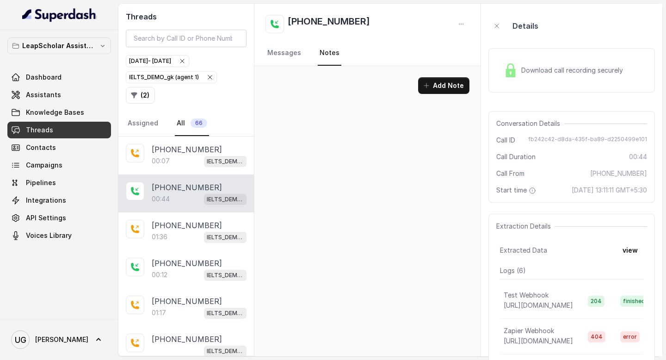
click at [71, 127] on link "Threads" at bounding box center [59, 130] width 104 height 17
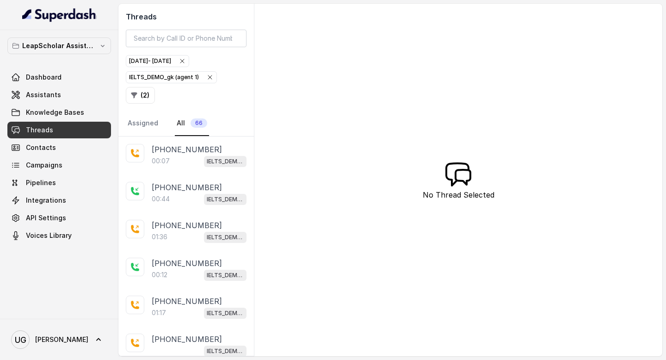
click at [186, 63] on div "[DATE] - [DATE]" at bounding box center [157, 60] width 57 height 9
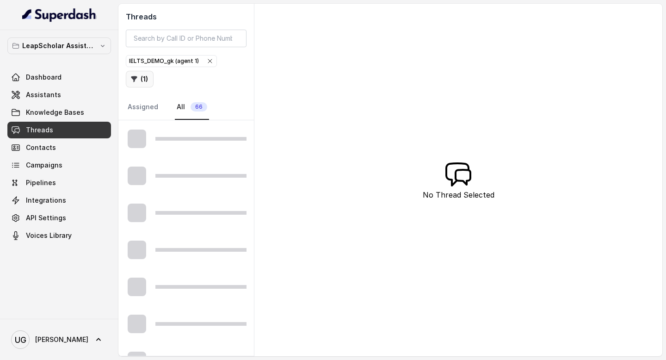
click at [154, 71] on button "( 1 )" at bounding box center [140, 79] width 28 height 17
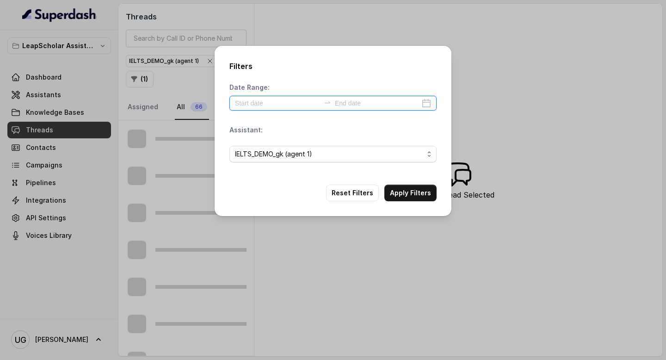
click at [275, 102] on input at bounding box center [277, 103] width 85 height 10
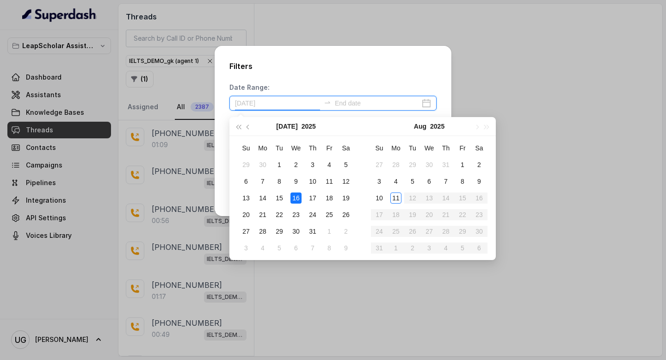
type input "[DATE]"
click at [382, 199] on div "10" at bounding box center [379, 197] width 11 height 11
type input "[DATE]"
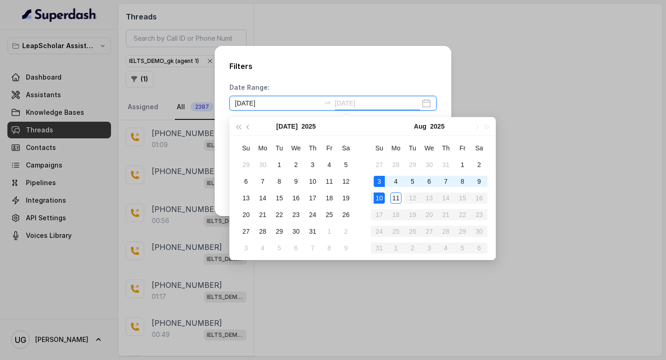
type input "[DATE]"
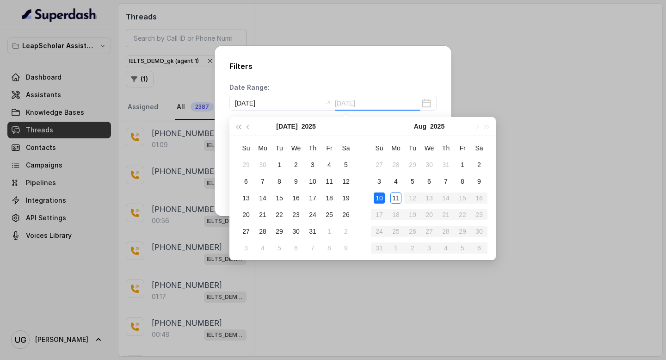
click at [378, 194] on div "10" at bounding box center [379, 197] width 11 height 11
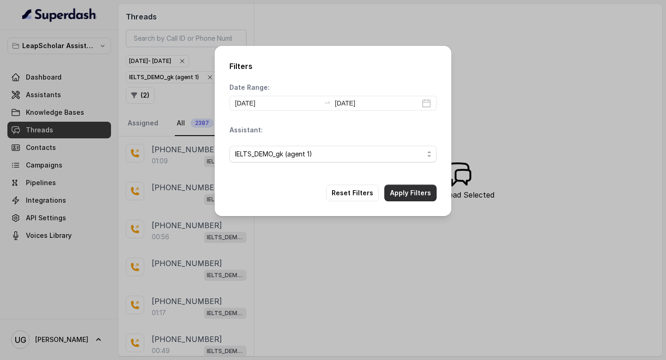
click at [405, 196] on button "Apply Filters" at bounding box center [411, 193] width 52 height 17
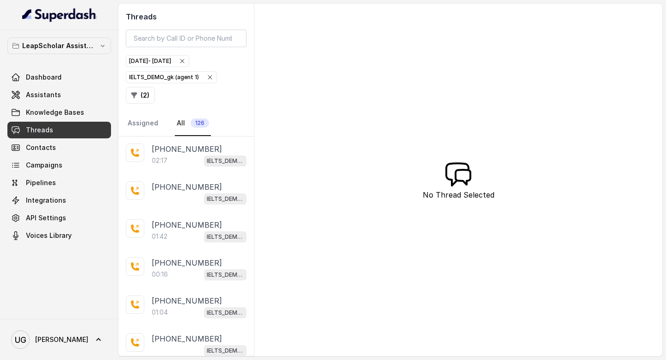
scroll to position [1692, 0]
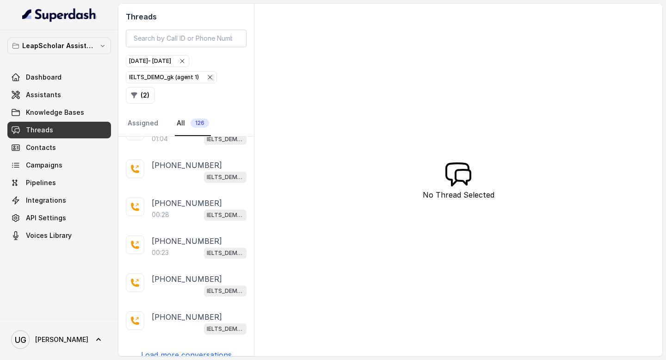
click at [174, 349] on p "Load more conversations" at bounding box center [186, 354] width 91 height 11
click at [199, 349] on p "Load more conversations" at bounding box center [186, 354] width 91 height 11
click at [182, 349] on p "Load more conversations" at bounding box center [186, 354] width 91 height 11
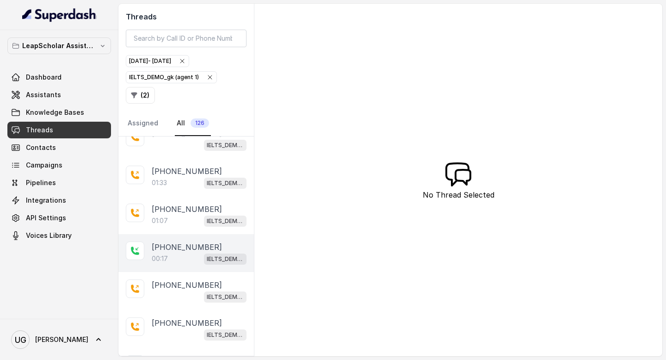
scroll to position [0, 0]
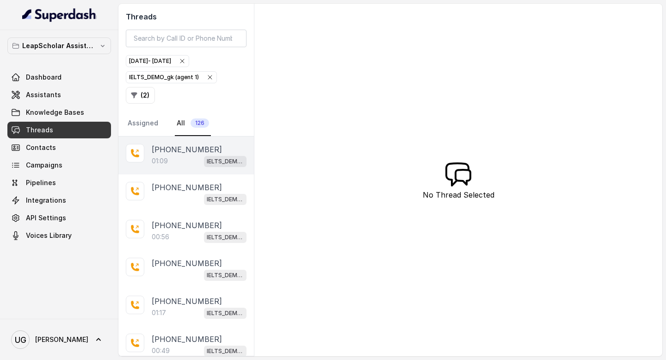
click at [190, 153] on p "[PHONE_NUMBER]" at bounding box center [187, 149] width 70 height 11
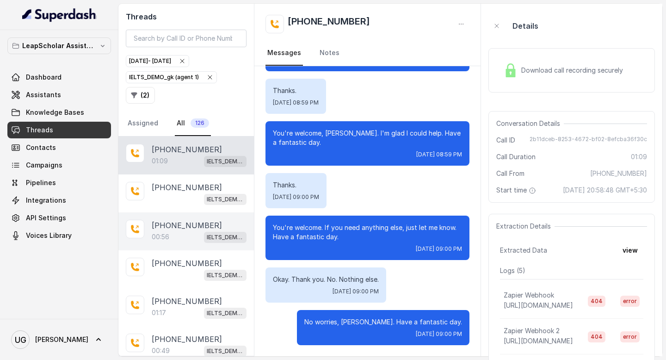
click at [181, 236] on div "00:56 IELTS_DEMO_gk (agent 1)" at bounding box center [199, 237] width 95 height 12
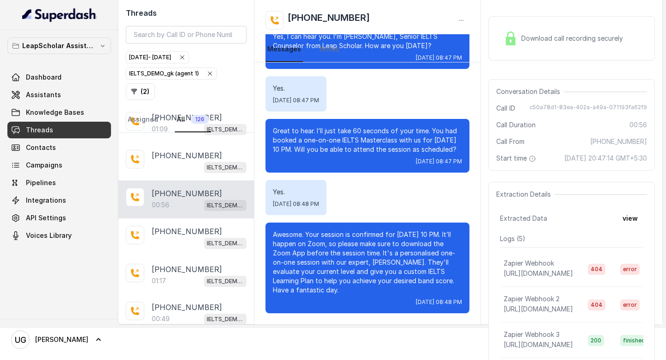
scroll to position [26, 0]
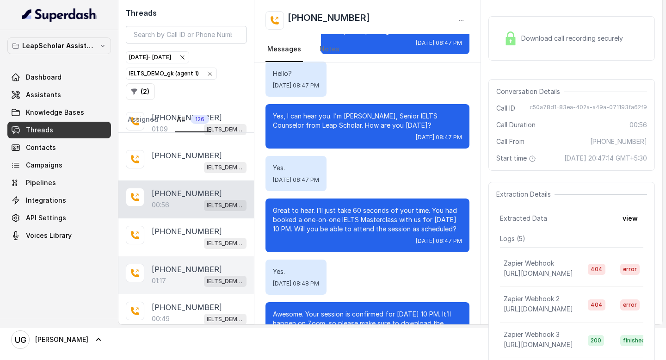
click at [180, 279] on div "01:17 IELTS_DEMO_gk (agent 1)" at bounding box center [199, 281] width 95 height 12
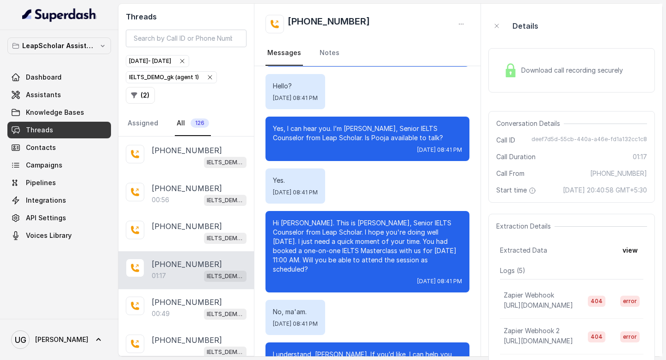
scroll to position [37, 0]
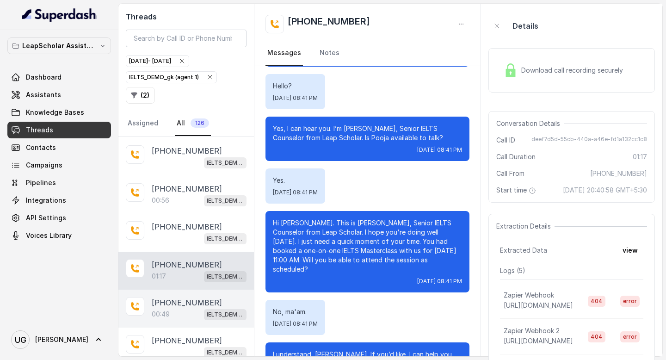
click at [179, 309] on div "00:49 IELTS_DEMO_gk (agent 1)" at bounding box center [199, 314] width 95 height 12
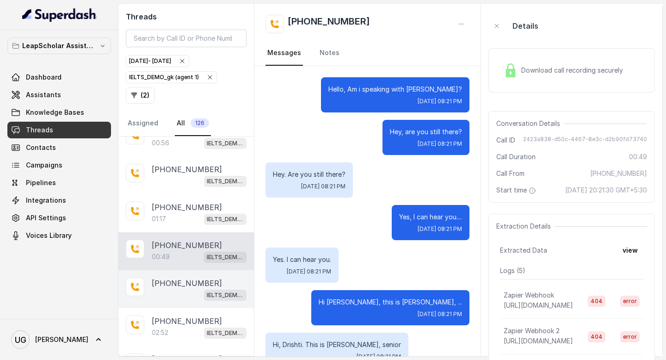
scroll to position [97, 0]
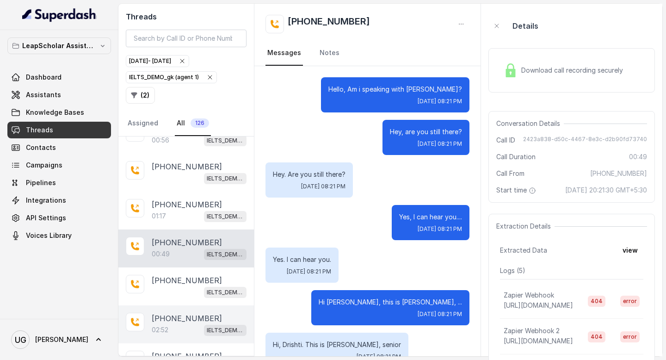
click at [182, 318] on p "[PHONE_NUMBER]" at bounding box center [187, 318] width 70 height 11
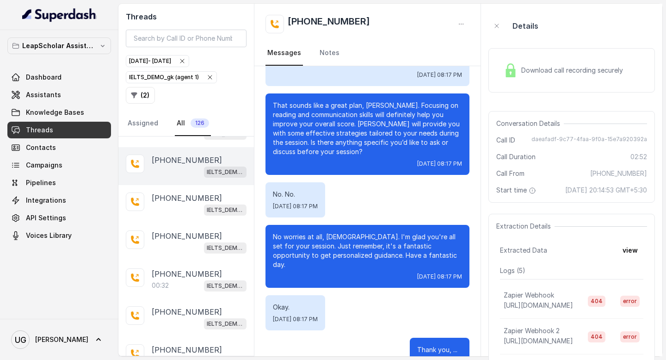
scroll to position [453, 0]
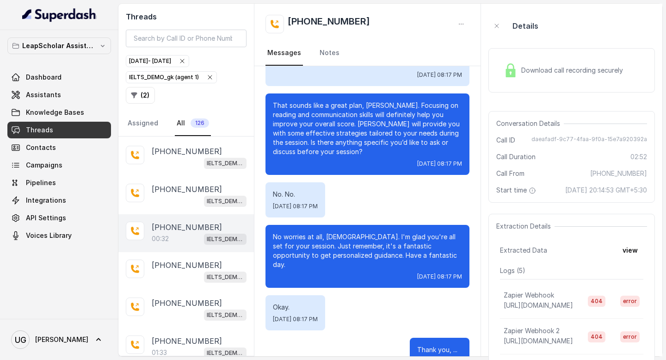
click at [190, 222] on p "[PHONE_NUMBER]" at bounding box center [187, 227] width 70 height 11
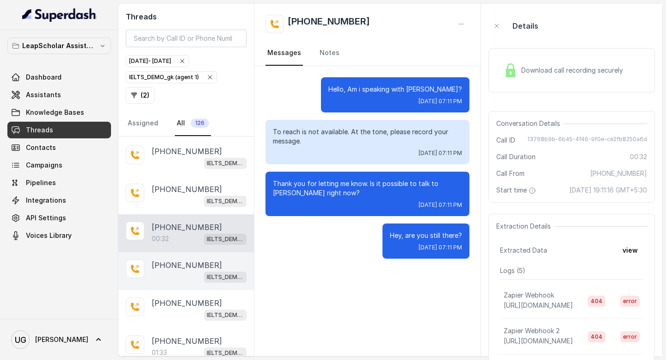
scroll to position [585, 0]
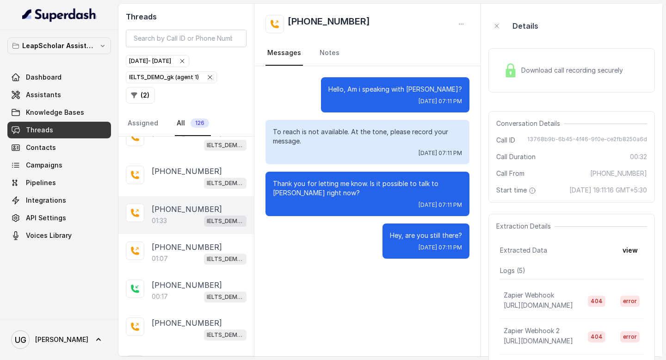
click at [183, 207] on p "[PHONE_NUMBER]" at bounding box center [187, 209] width 70 height 11
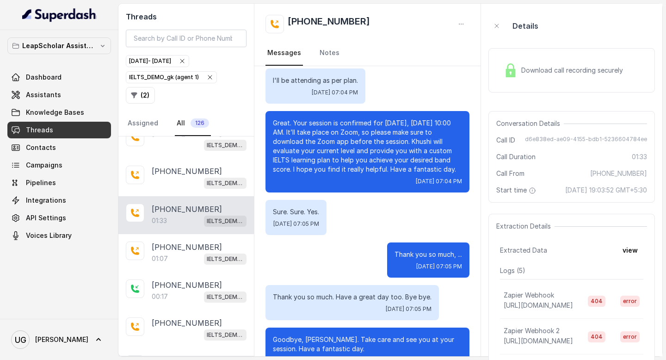
scroll to position [548, 0]
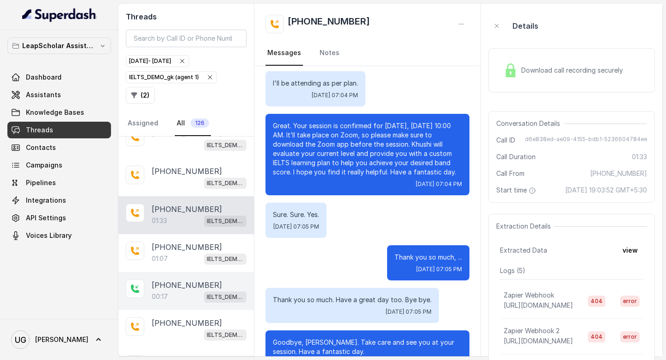
click at [170, 291] on div "00:17 IELTS_DEMO_gk (agent 1)" at bounding box center [199, 297] width 95 height 12
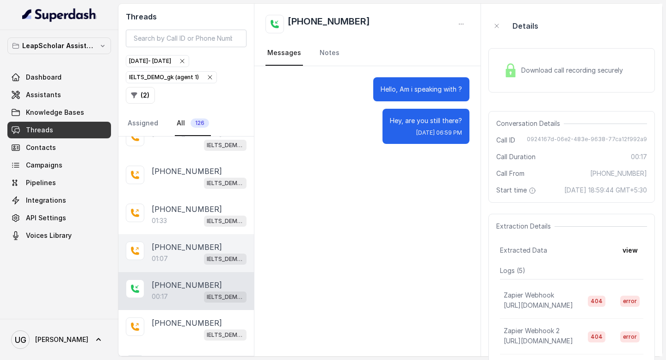
click at [187, 246] on p "[PHONE_NUMBER]" at bounding box center [187, 247] width 70 height 11
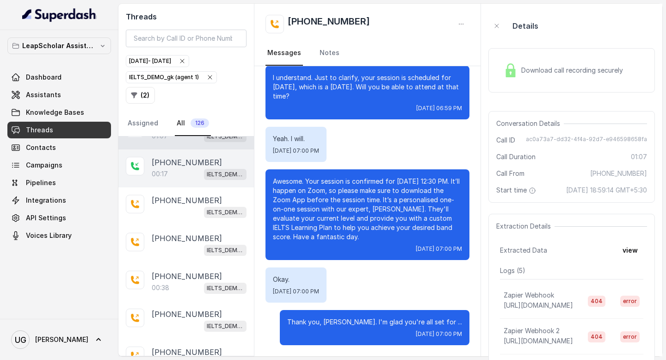
scroll to position [713, 0]
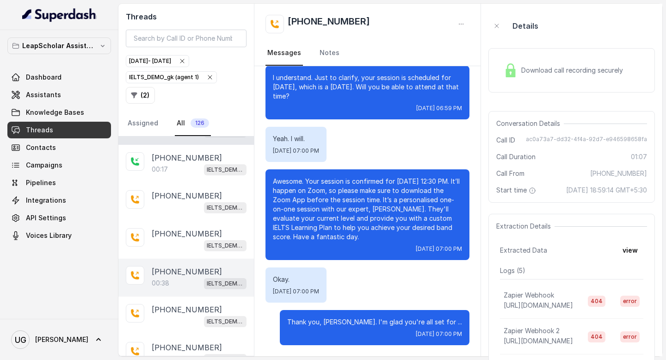
click at [169, 279] on p "00:38" at bounding box center [161, 283] width 18 height 9
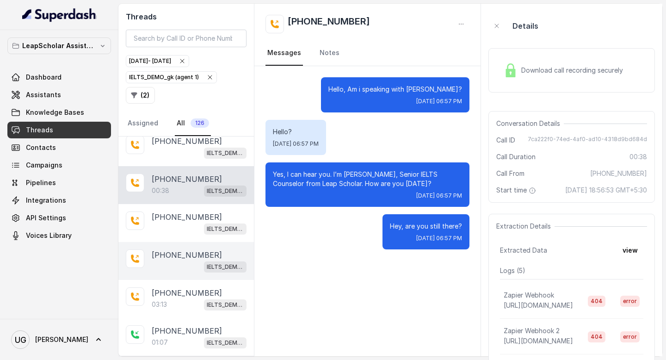
scroll to position [813, 0]
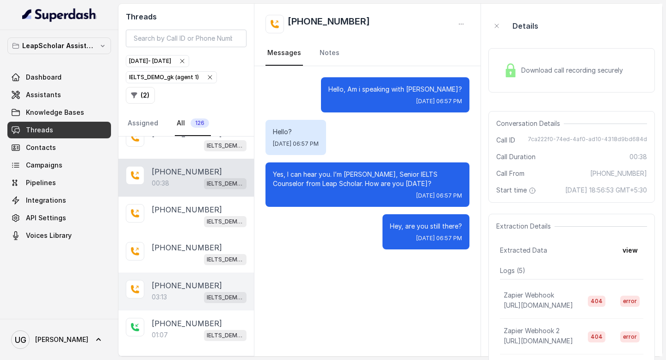
click at [184, 291] on div "03:13 IELTS_DEMO_gk (agent 1)" at bounding box center [199, 297] width 95 height 12
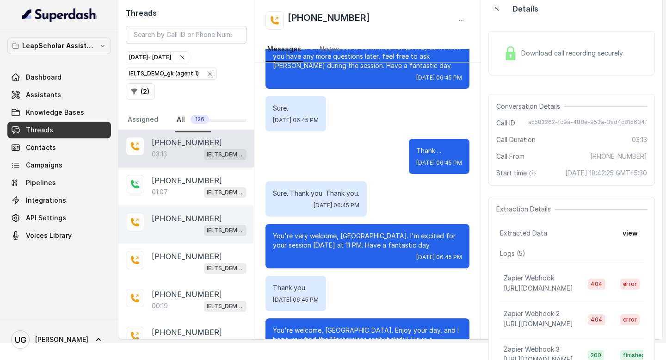
scroll to position [943, 0]
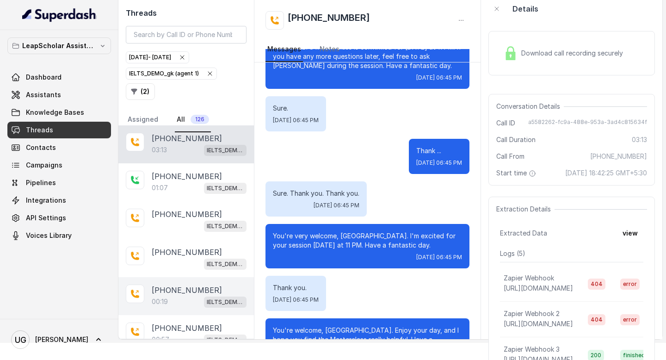
click at [185, 296] on div "00:19 IELTS_DEMO_gk (agent 1)" at bounding box center [199, 302] width 95 height 12
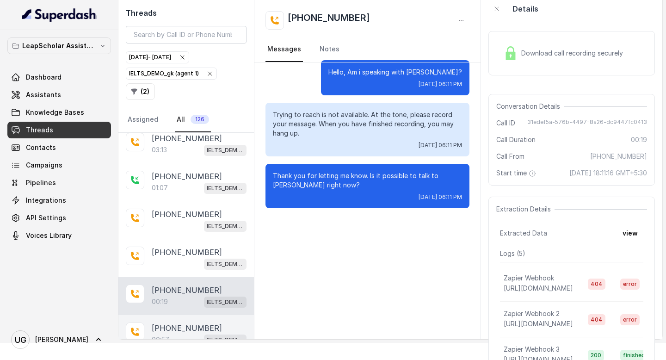
scroll to position [976, 0]
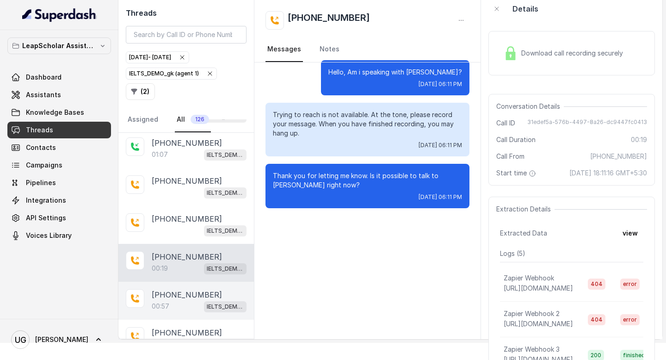
click at [177, 289] on p "[PHONE_NUMBER]" at bounding box center [187, 294] width 70 height 11
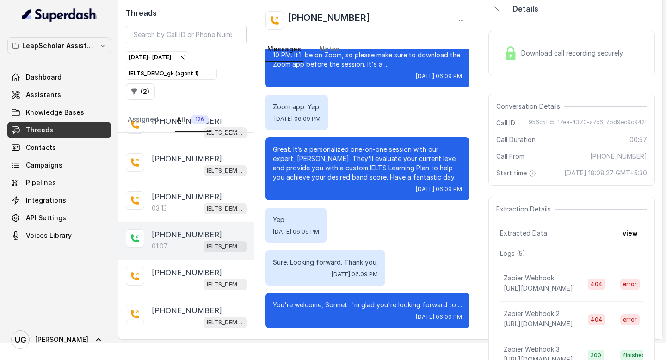
scroll to position [863, 0]
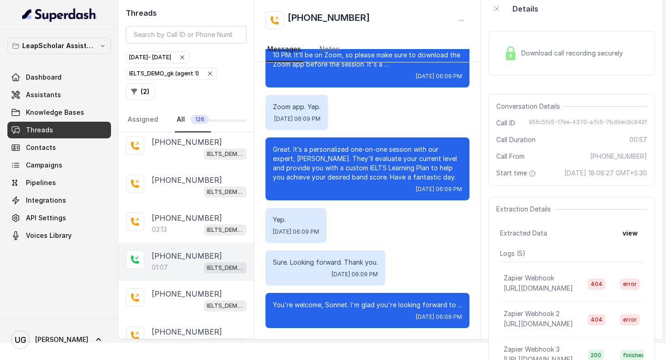
click at [183, 254] on p "[PHONE_NUMBER]" at bounding box center [187, 255] width 70 height 11
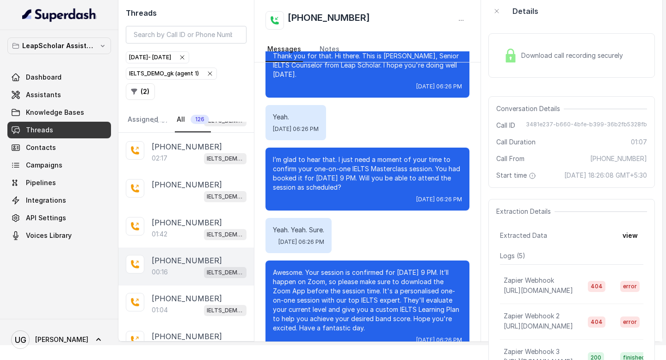
scroll to position [1462, 0]
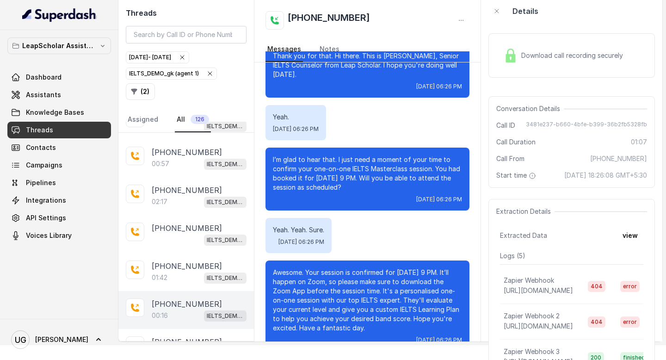
click at [178, 298] on p "[PHONE_NUMBER]" at bounding box center [187, 303] width 70 height 11
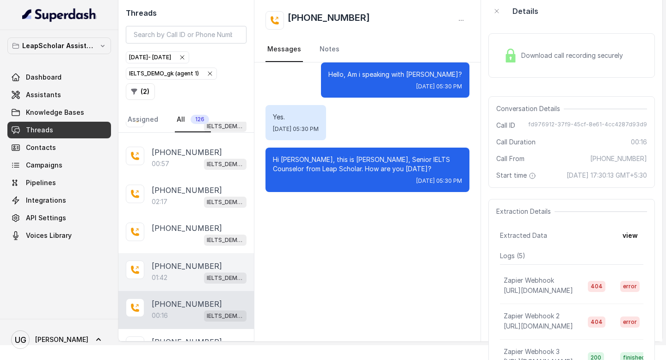
click at [193, 261] on p "[PHONE_NUMBER]" at bounding box center [187, 266] width 70 height 11
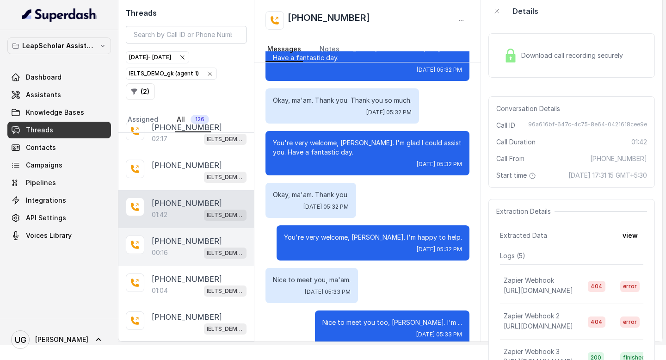
scroll to position [1571, 0]
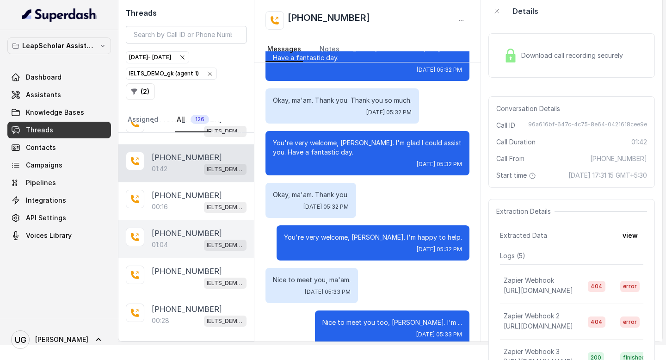
click at [186, 243] on div "[PHONE_NUMBER]:04 IELTS_DEMO_gk (agent 1)" at bounding box center [186, 239] width 136 height 38
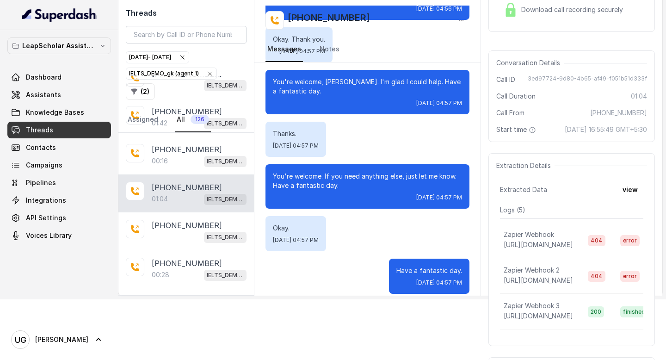
scroll to position [83, 0]
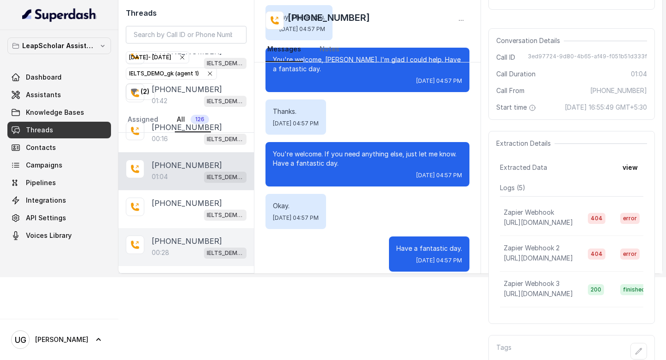
click at [181, 236] on p "[PHONE_NUMBER]" at bounding box center [187, 241] width 70 height 11
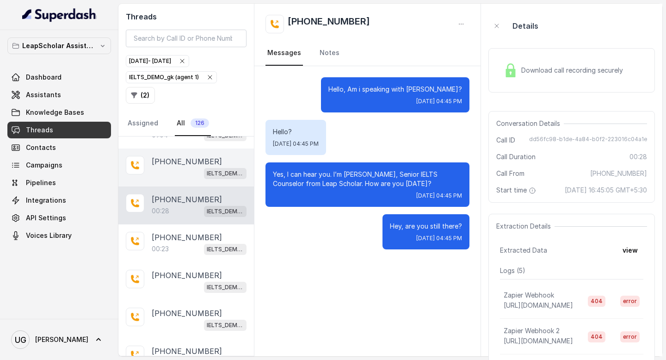
scroll to position [1722, 0]
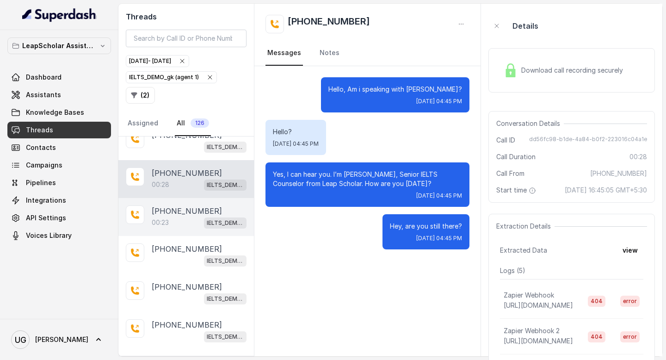
click at [179, 221] on div "[PHONE_NUMBER]:23 IELTS_DEMO_gk (agent 1)" at bounding box center [186, 217] width 136 height 38
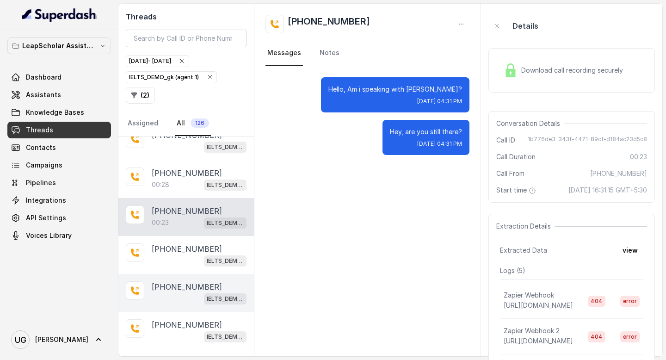
scroll to position [1784, 0]
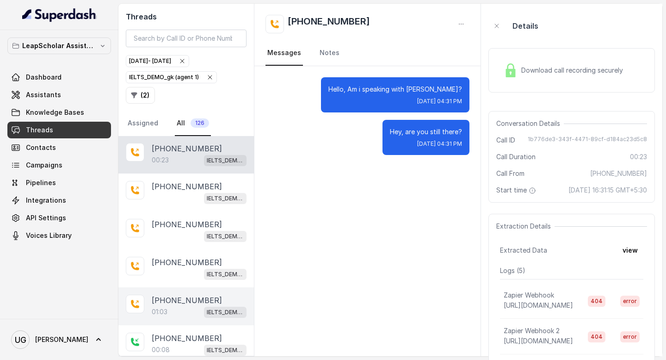
click at [179, 306] on div "01:03 IELTS_DEMO_gk (agent 1)" at bounding box center [199, 312] width 95 height 12
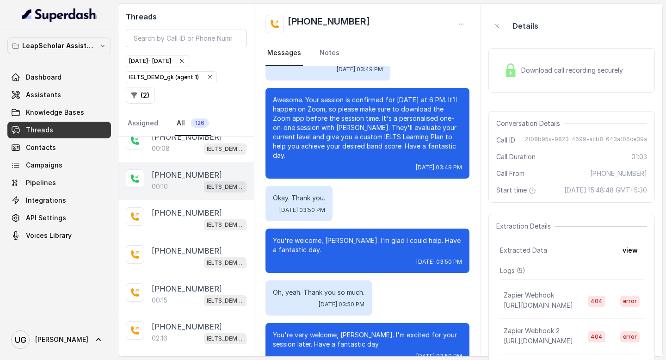
scroll to position [1987, 0]
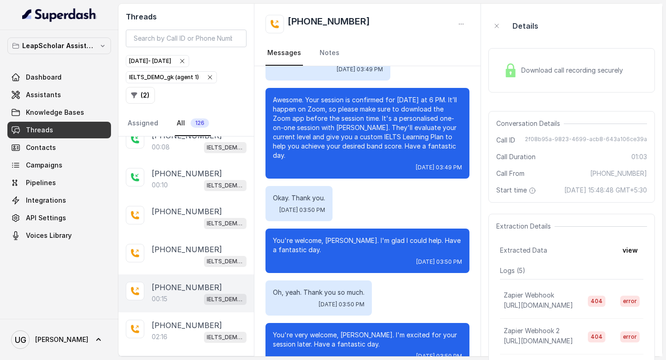
click at [183, 282] on p "[PHONE_NUMBER]" at bounding box center [187, 287] width 70 height 11
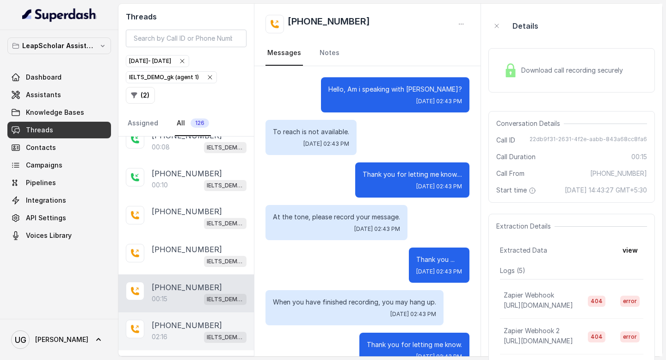
scroll to position [23, 0]
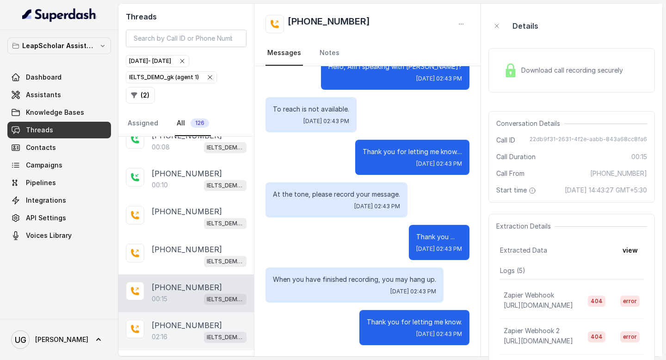
click at [176, 331] on div "02:16 IELTS_DEMO_gk (agent 1)" at bounding box center [199, 337] width 95 height 12
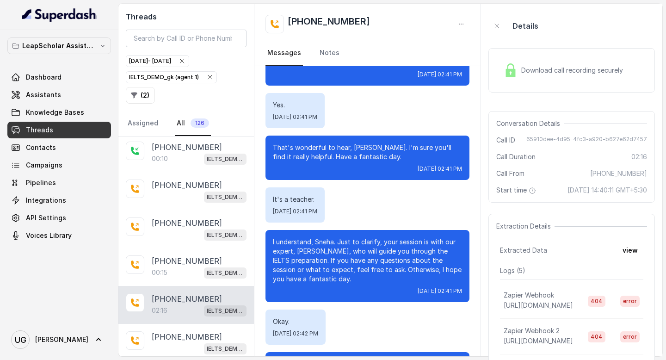
scroll to position [772, 0]
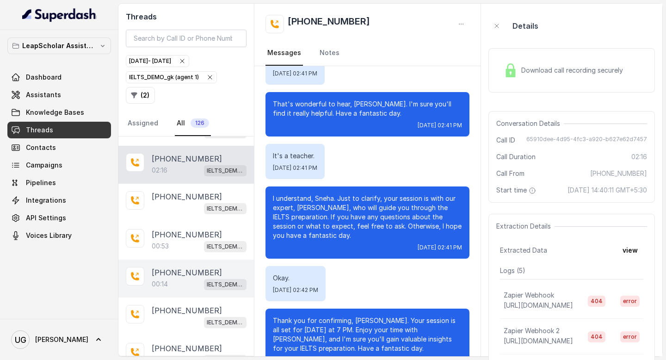
click at [186, 278] on div "00:14 IELTS_DEMO_gk (agent 1)" at bounding box center [199, 284] width 95 height 12
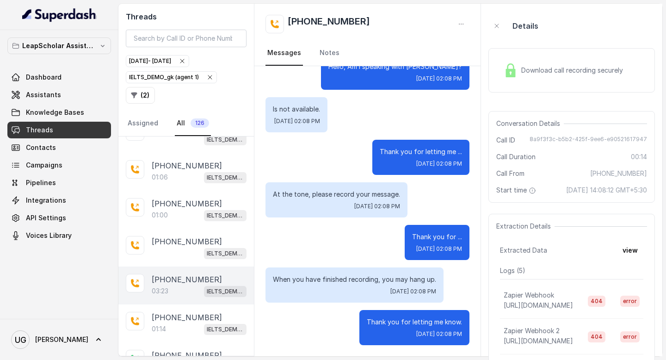
click at [189, 285] on div "03:23 IELTS_DEMO_gk (agent 1)" at bounding box center [199, 291] width 95 height 12
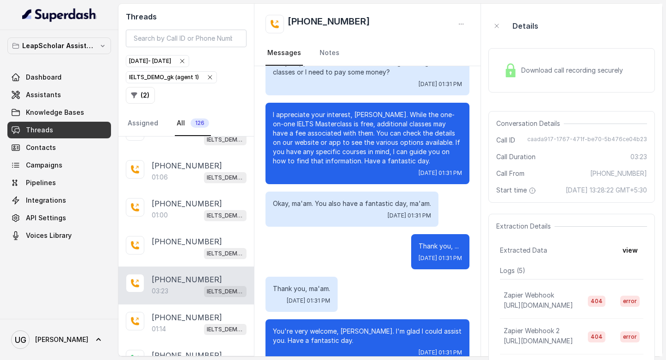
scroll to position [1433, 0]
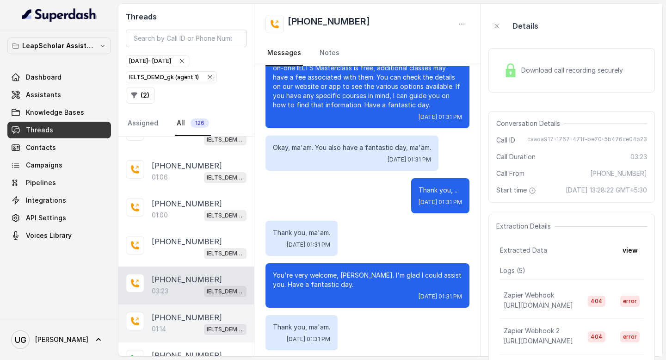
click at [180, 323] on div "01:14 IELTS_DEMO_gk (agent 1)" at bounding box center [199, 329] width 95 height 12
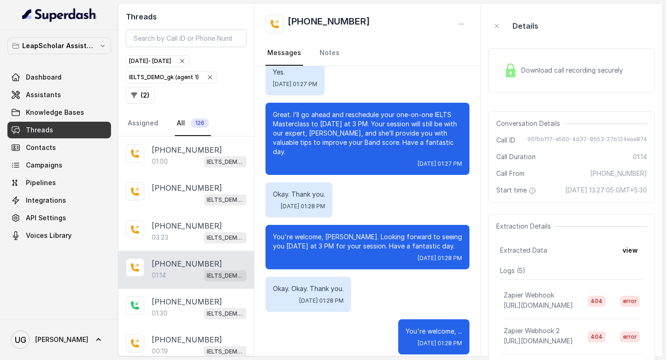
scroll to position [2548, 0]
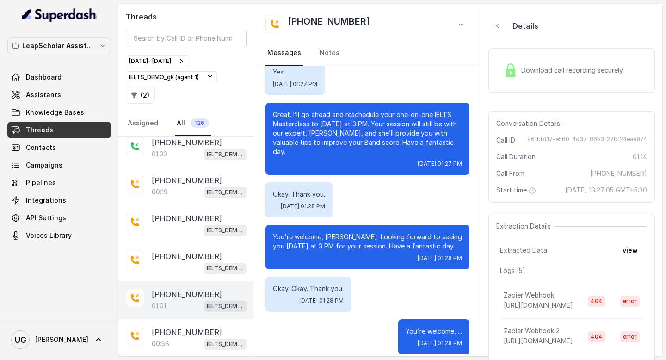
click at [183, 300] on div "01:01 IELTS_DEMO_gk (agent 1)" at bounding box center [199, 306] width 95 height 12
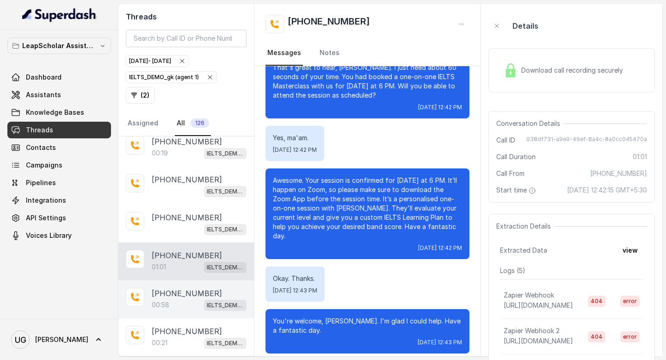
click at [181, 299] on div "00:58 IELTS_DEMO_gk (agent 1)" at bounding box center [199, 305] width 95 height 12
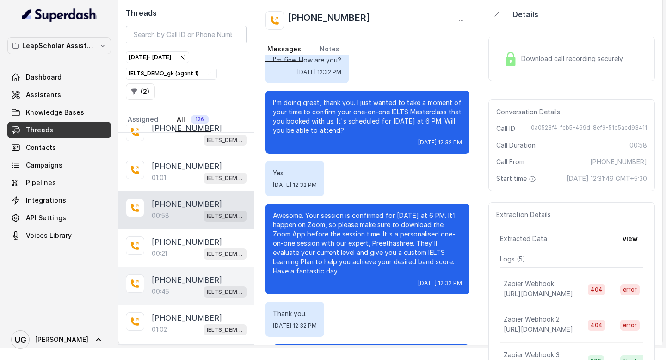
click at [182, 285] on div "00:45 IELTS_DEMO_gk (agent 1)" at bounding box center [199, 291] width 95 height 12
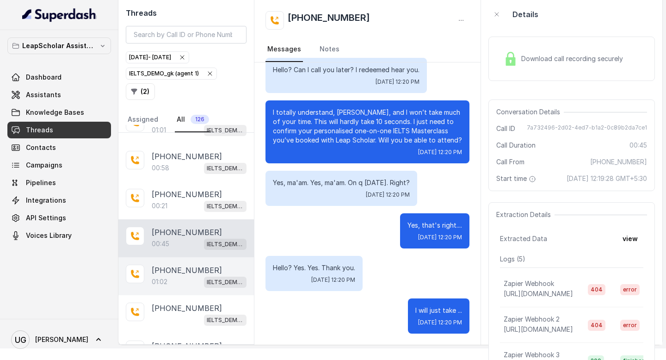
click at [178, 275] on div "[PHONE_NUMBER]:02 IELTS_DEMO_gk (agent 1)" at bounding box center [186, 276] width 136 height 38
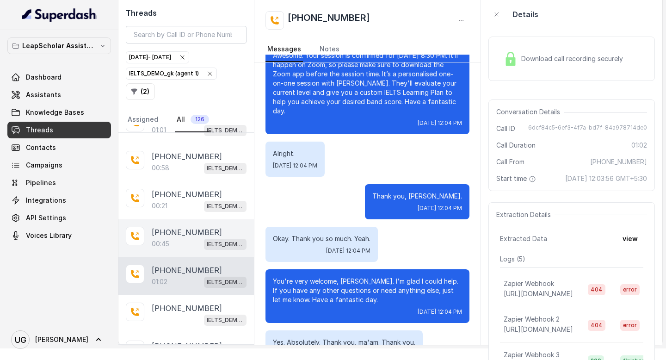
click at [188, 238] on div "00:45 IELTS_DEMO_gk (agent 1)" at bounding box center [199, 244] width 95 height 12
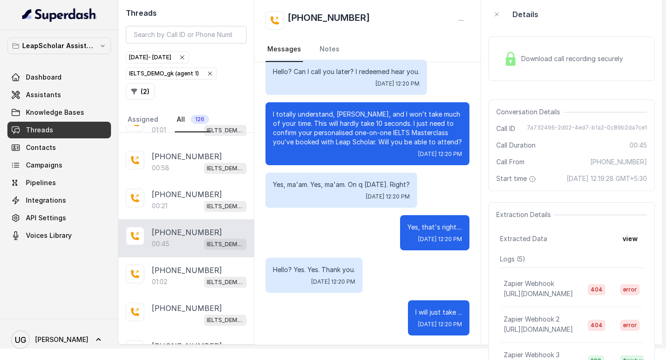
scroll to position [221, 0]
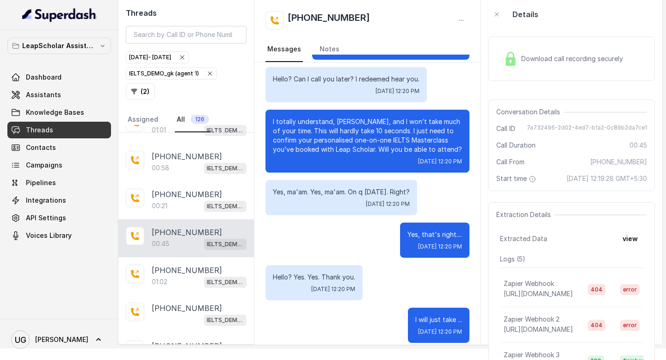
click at [417, 138] on p "I totally understand, [PERSON_NAME], and I won’t take much of your time. This w…" at bounding box center [367, 135] width 189 height 37
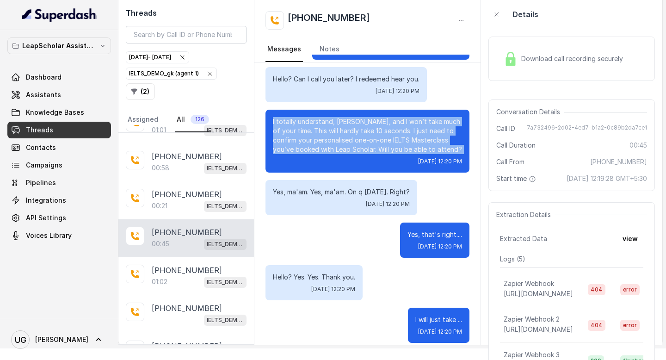
click at [417, 138] on p "I totally understand, [PERSON_NAME], and I won’t take much of your time. This w…" at bounding box center [367, 135] width 189 height 37
copy p "I totally understand, [PERSON_NAME], and I won’t take much of your time. This w…"
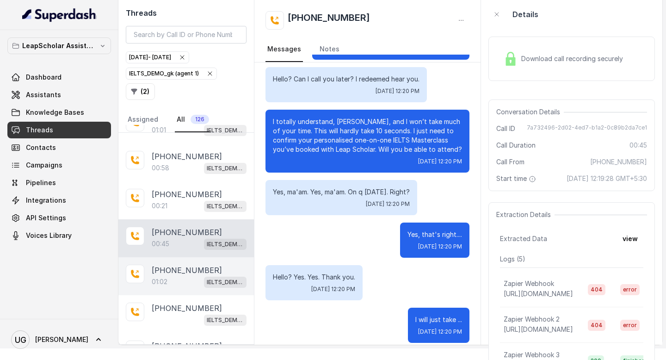
click at [192, 276] on div "01:02 IELTS_DEMO_gk (agent 1)" at bounding box center [199, 282] width 95 height 12
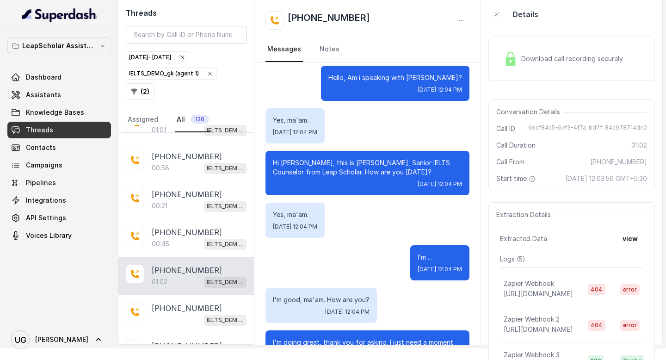
scroll to position [474, 0]
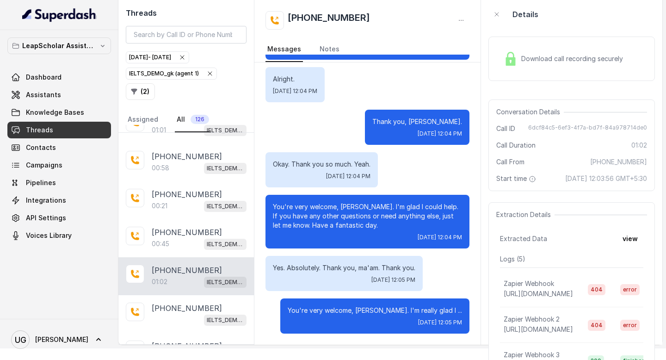
click at [186, 54] on icon "button" at bounding box center [182, 57] width 7 height 7
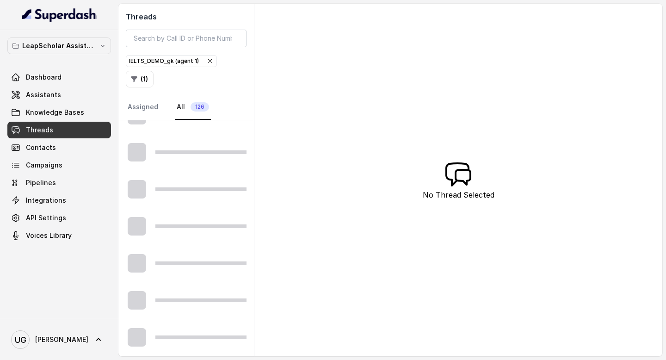
scroll to position [489, 0]
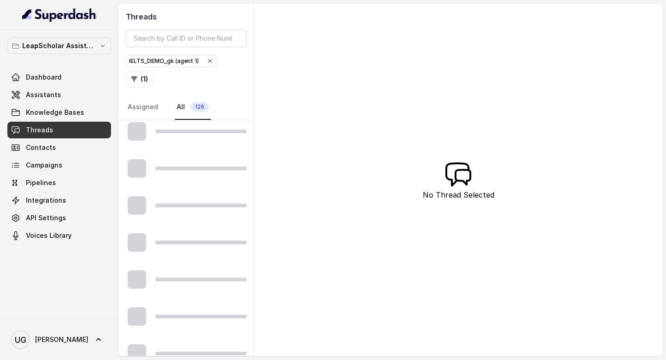
click at [208, 65] on icon "button" at bounding box center [209, 60] width 7 height 7
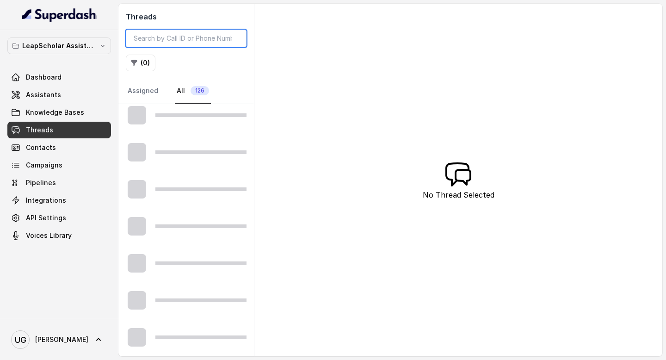
click at [193, 39] on input "search" at bounding box center [186, 39] width 121 height 18
paste input "9375215280"
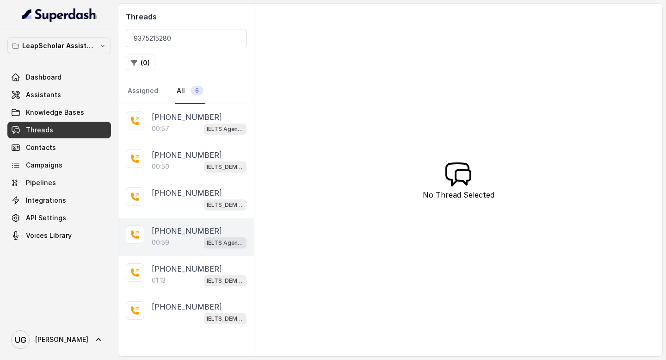
click at [195, 238] on div "00:59 IELTS Agent 2" at bounding box center [199, 242] width 95 height 12
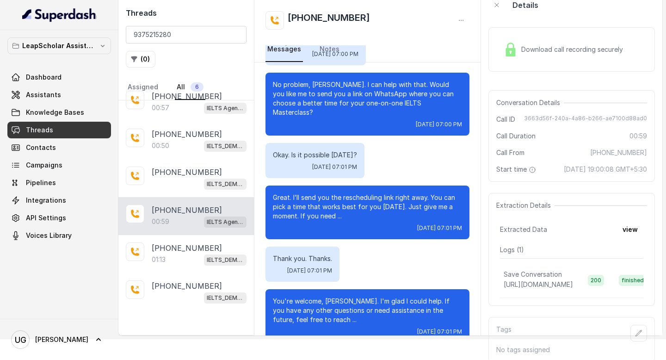
scroll to position [32, 0]
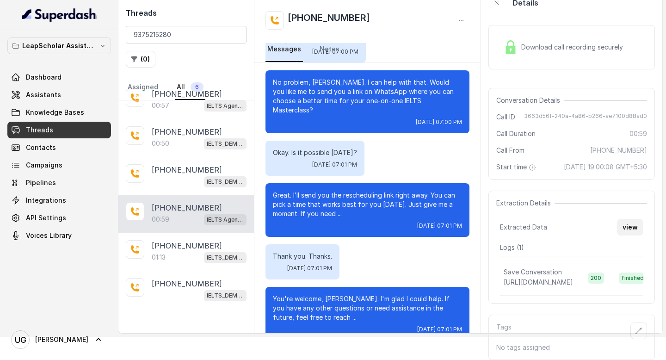
click at [637, 223] on button "view" at bounding box center [630, 227] width 26 height 17
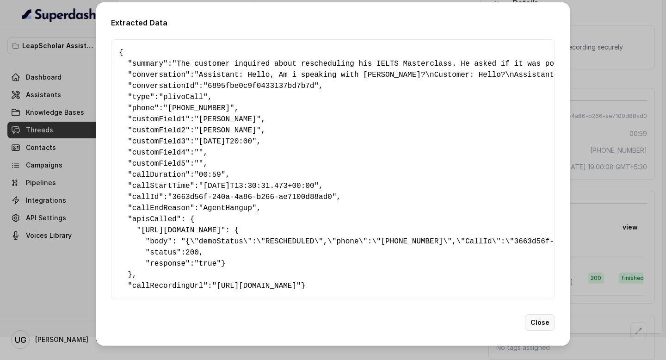
click at [545, 331] on button "Close" at bounding box center [540, 322] width 30 height 17
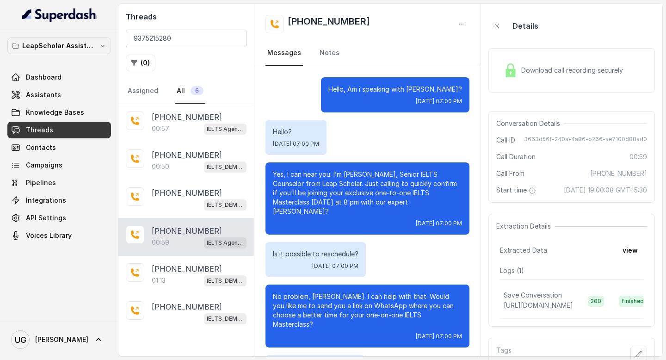
scroll to position [191, 0]
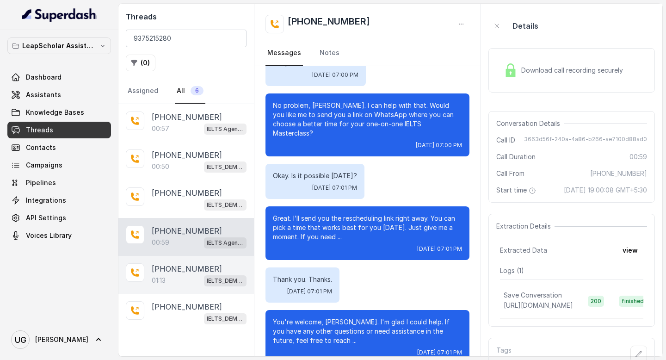
click at [192, 280] on div "01:13 IELTS_DEMO_gk (agent 1)" at bounding box center [199, 280] width 95 height 12
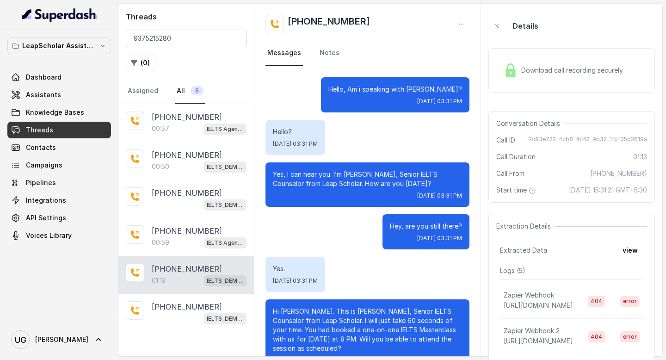
scroll to position [337, 0]
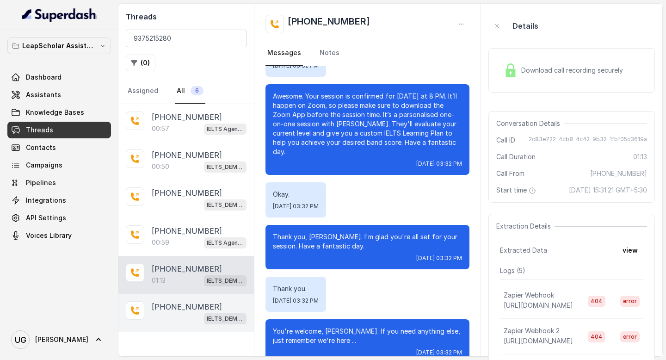
click at [191, 317] on div "IELTS_DEMO_gk (agent 1)" at bounding box center [199, 318] width 95 height 12
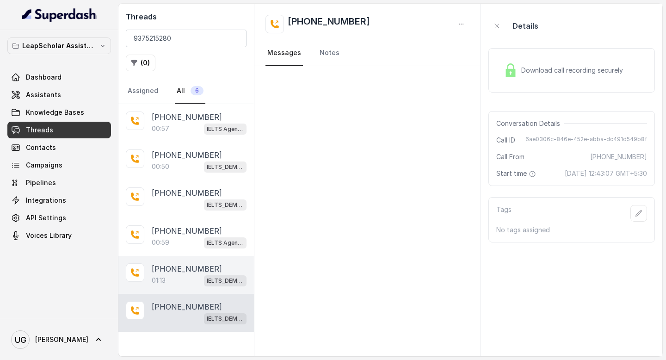
click at [191, 278] on div "01:13 IELTS_DEMO_gk (agent 1)" at bounding box center [199, 280] width 95 height 12
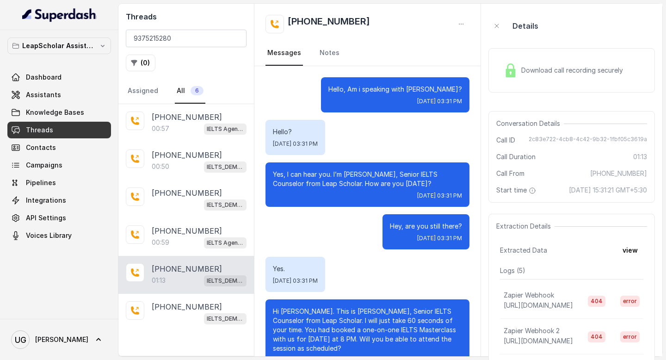
scroll to position [337, 0]
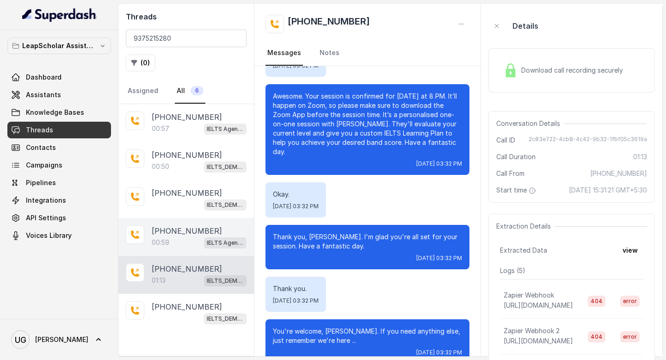
click at [197, 231] on p "[PHONE_NUMBER]" at bounding box center [187, 230] width 70 height 11
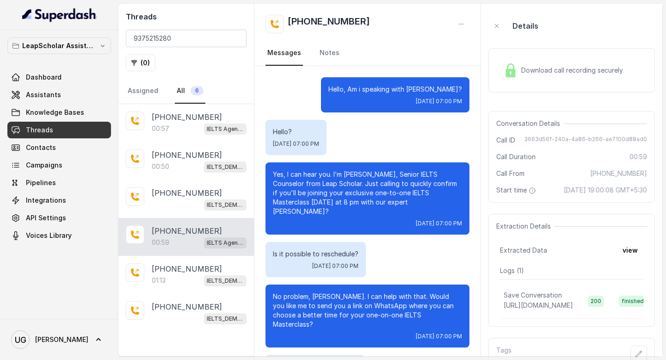
scroll to position [191, 0]
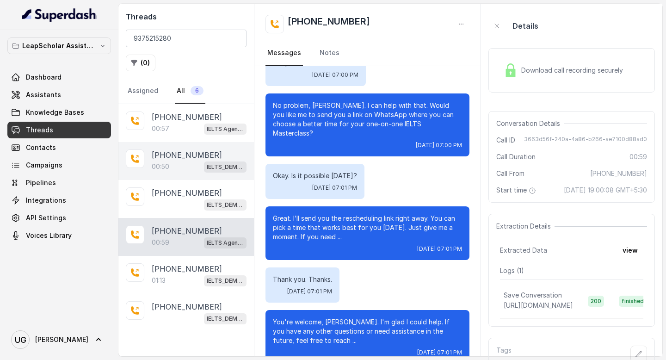
click at [179, 161] on div "00:50 IELTS_DEMO_gk (agent 1)" at bounding box center [199, 167] width 95 height 12
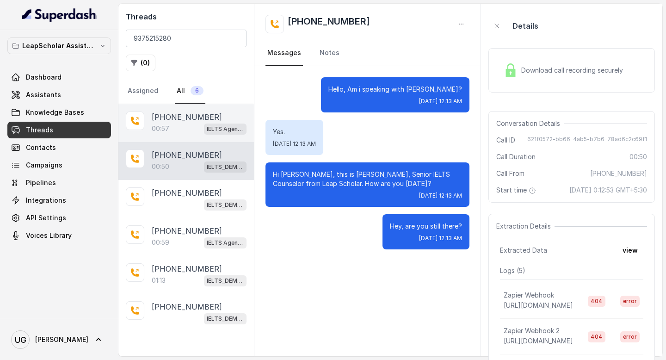
click at [187, 121] on p "[PHONE_NUMBER]" at bounding box center [187, 117] width 70 height 11
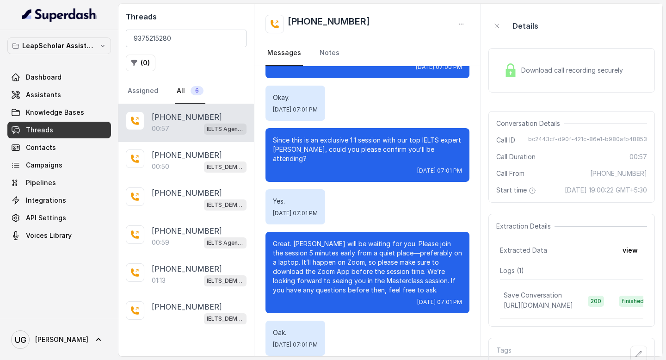
scroll to position [191, 0]
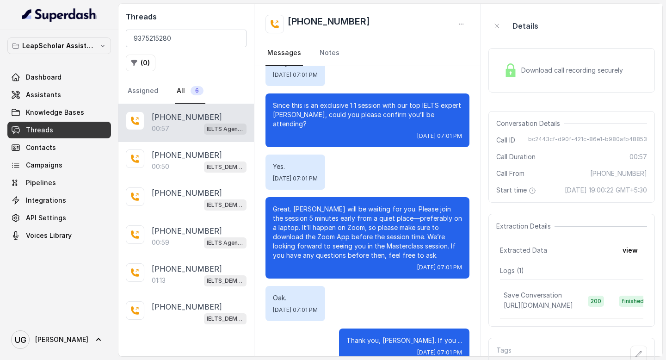
click at [379, 207] on p "Great. [PERSON_NAME] will be waiting for you. Please join the session 5 minutes…" at bounding box center [367, 233] width 189 height 56
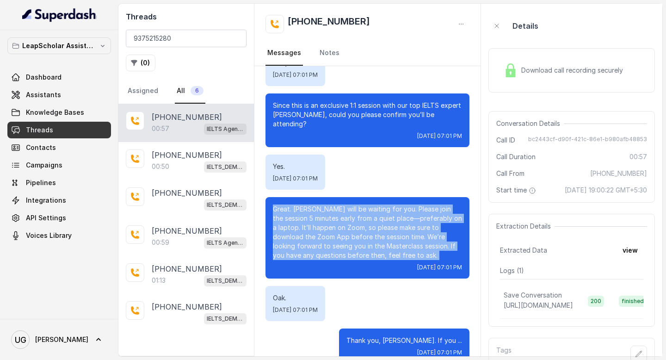
click at [379, 207] on p "Great. [PERSON_NAME] will be waiting for you. Please join the session 5 minutes…" at bounding box center [367, 233] width 189 height 56
click at [630, 256] on button "view" at bounding box center [630, 250] width 26 height 17
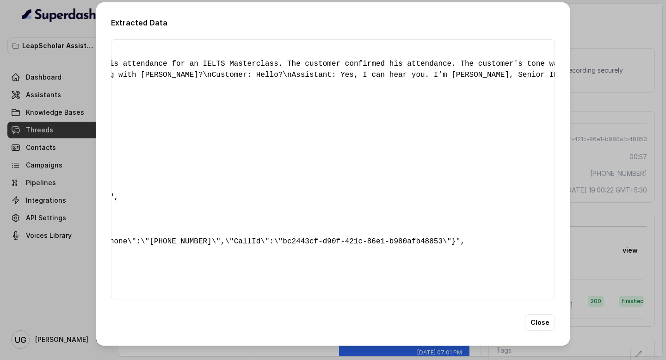
scroll to position [0, 0]
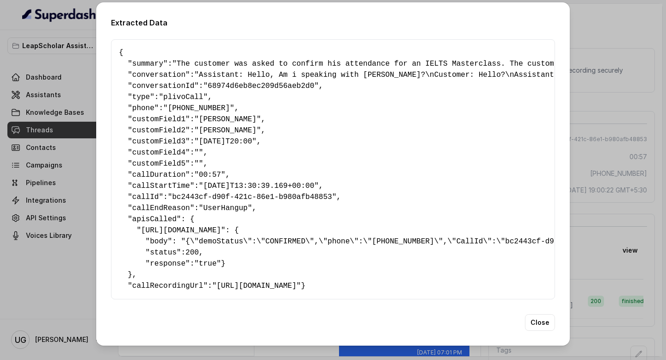
click at [69, 94] on div "Extracted Data { " summary ": "The customer was asked to confirm his attendance…" at bounding box center [333, 180] width 666 height 360
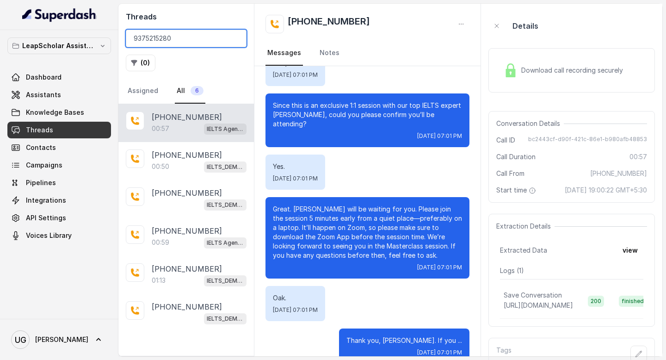
click at [188, 42] on input "9375215280" at bounding box center [186, 39] width 121 height 18
paste input "8126014647"
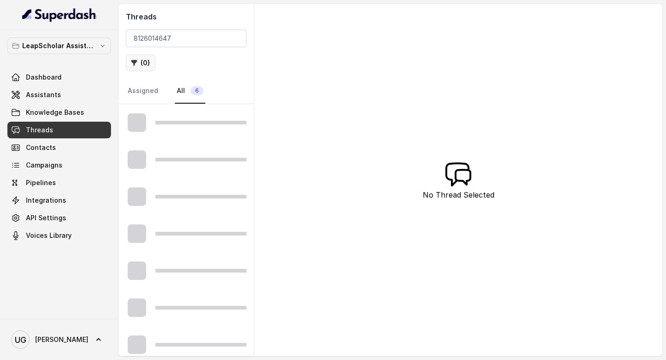
click at [140, 64] on button "( 0 )" at bounding box center [141, 63] width 30 height 17
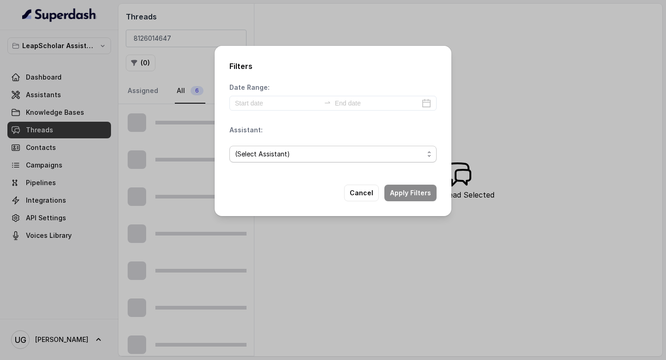
click at [283, 150] on span "(Select Assistant)" at bounding box center [262, 154] width 55 height 11
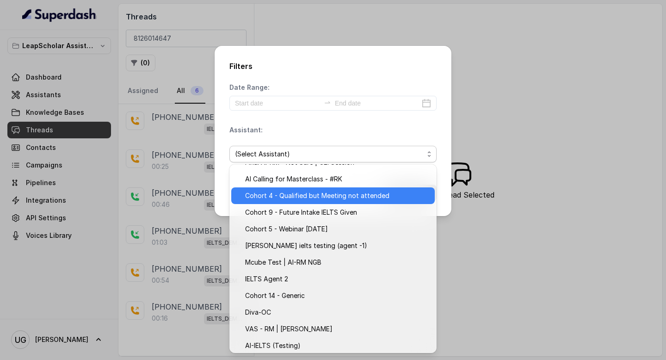
scroll to position [165, 0]
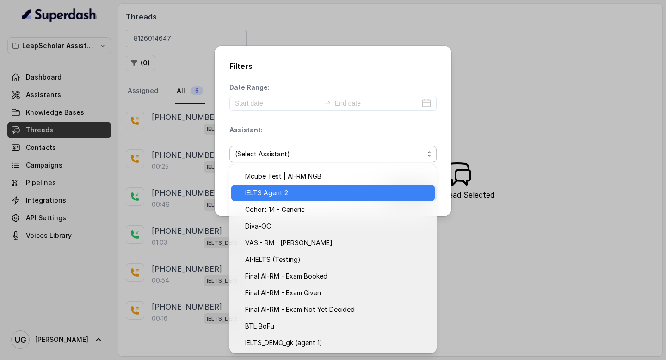
click at [315, 196] on span "IELTS Agent 2" at bounding box center [337, 192] width 184 height 11
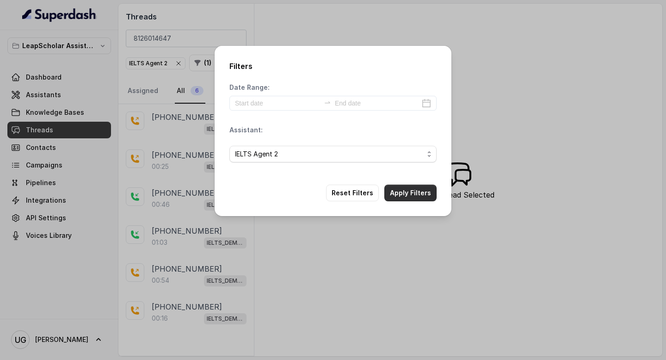
click at [405, 189] on button "Apply Filters" at bounding box center [411, 193] width 52 height 17
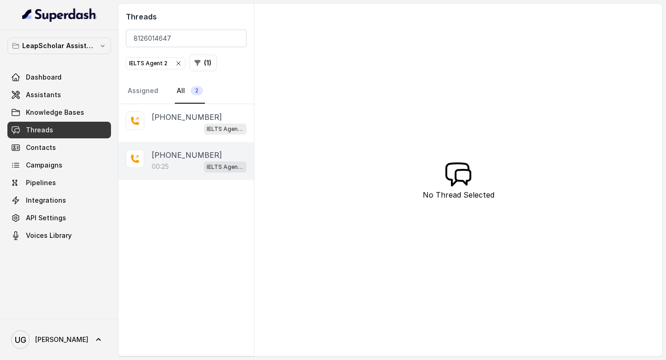
click at [172, 167] on div "00:25 IELTS Agent 2" at bounding box center [199, 167] width 95 height 12
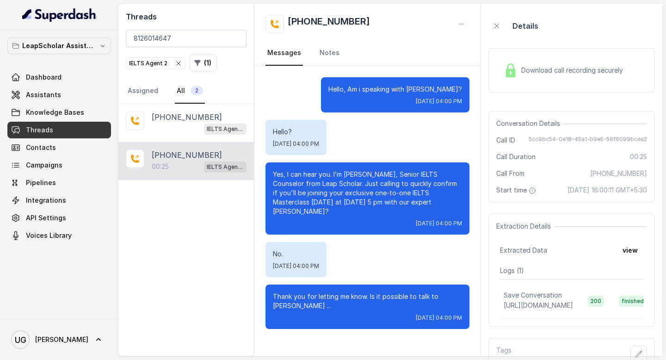
scroll to position [32, 0]
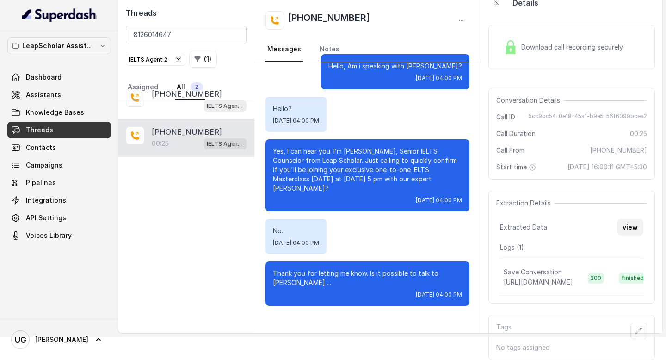
click at [628, 222] on button "view" at bounding box center [630, 227] width 26 height 17
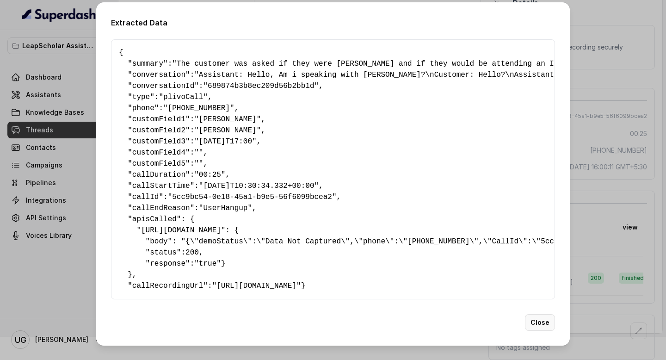
click at [545, 331] on button "Close" at bounding box center [540, 322] width 30 height 17
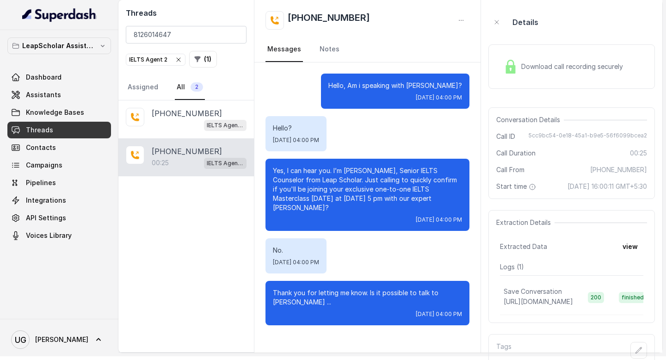
scroll to position [0, 0]
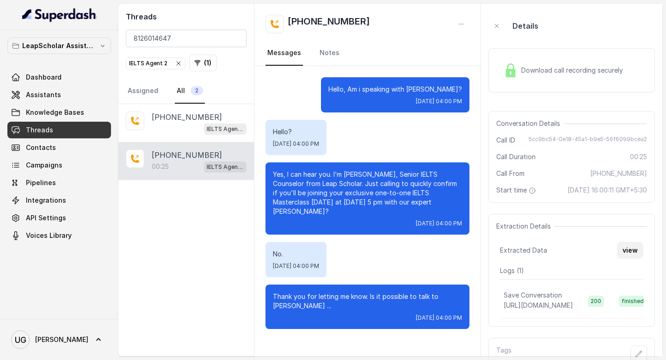
click at [638, 259] on button "view" at bounding box center [630, 250] width 26 height 17
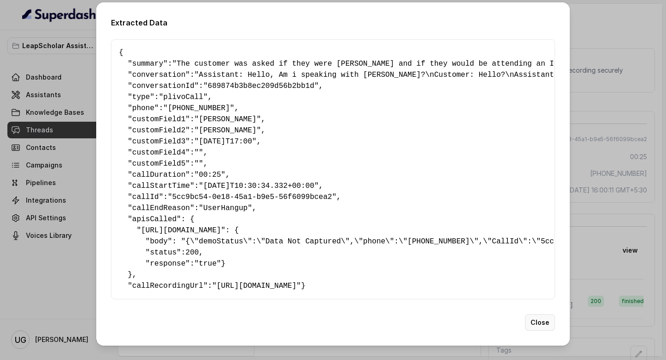
click at [542, 331] on button "Close" at bounding box center [540, 322] width 30 height 17
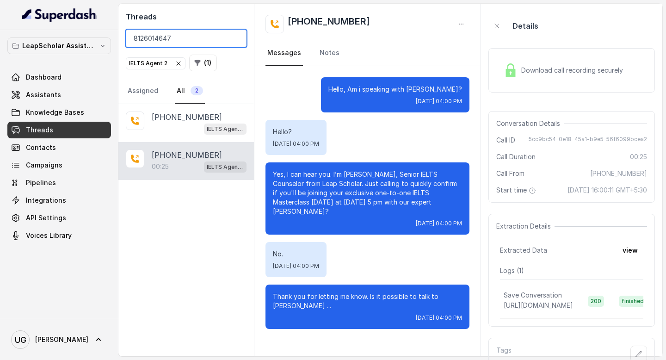
click at [179, 45] on input "8126014647" at bounding box center [186, 39] width 121 height 18
paste input "7785830006"
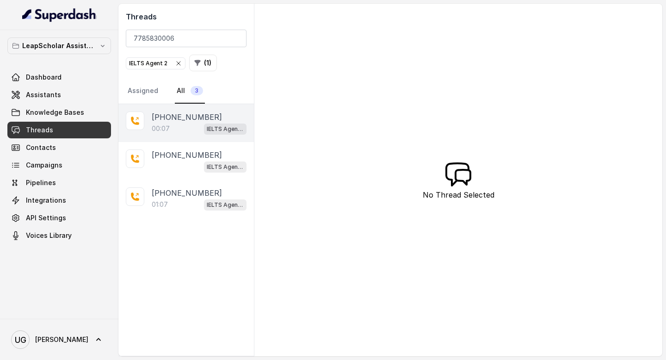
click at [186, 136] on div "[PHONE_NUMBER]:07 IELTS Agent 2" at bounding box center [186, 123] width 136 height 38
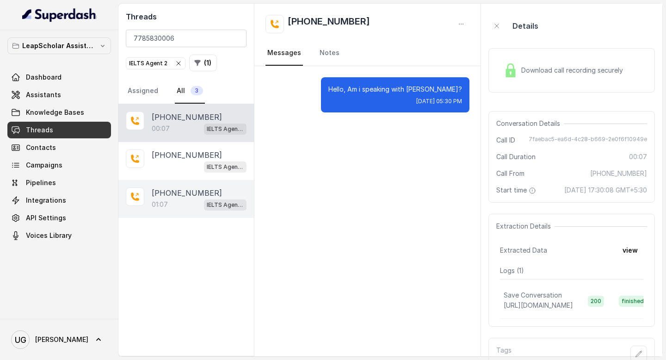
click at [193, 195] on p "[PHONE_NUMBER]" at bounding box center [187, 192] width 70 height 11
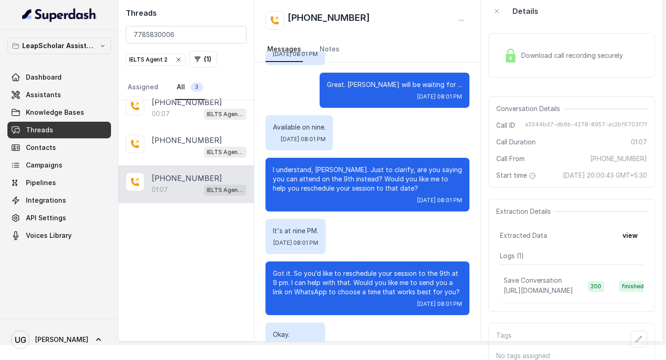
scroll to position [195, 0]
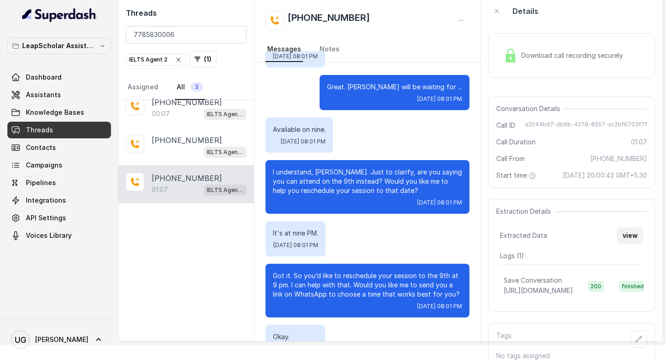
click at [623, 244] on button "view" at bounding box center [630, 235] width 26 height 17
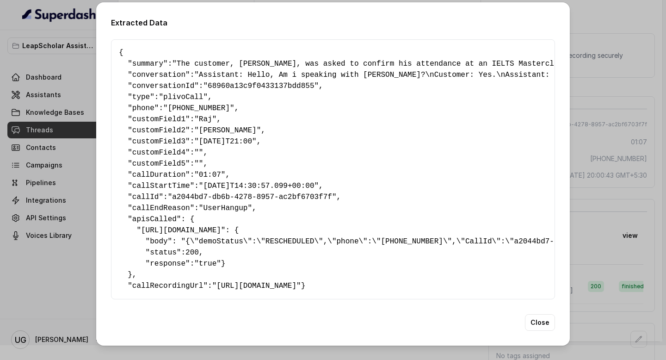
scroll to position [10, 0]
click at [546, 326] on button "Close" at bounding box center [540, 322] width 30 height 17
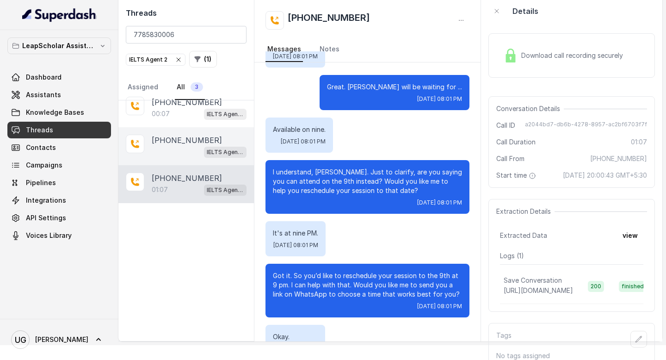
click at [185, 140] on p "[PHONE_NUMBER]" at bounding box center [187, 140] width 70 height 11
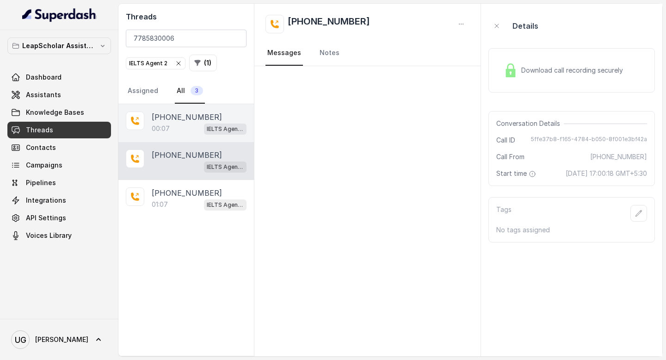
click at [182, 124] on div "00:07 IELTS Agent 2" at bounding box center [199, 129] width 95 height 12
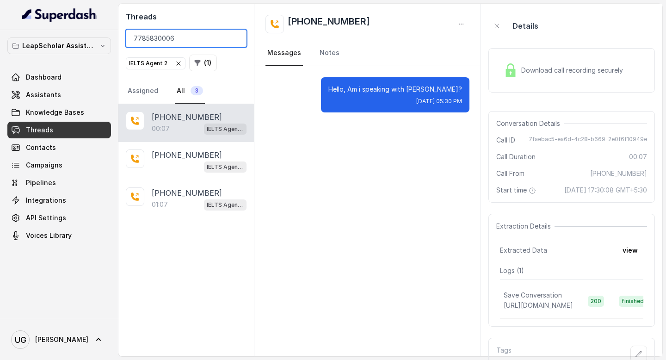
click at [182, 32] on input "7785830006" at bounding box center [186, 39] width 121 height 18
paste input "58476"
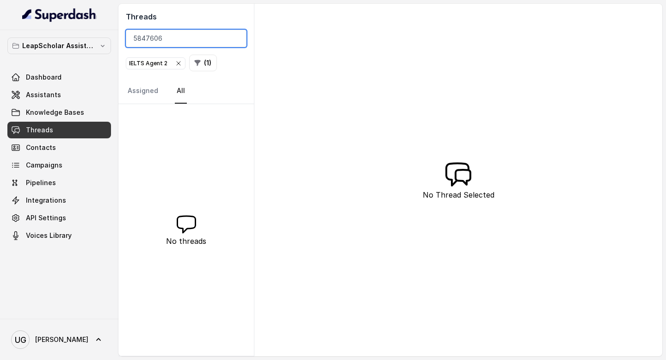
click at [176, 40] on input "5847606" at bounding box center [186, 39] width 121 height 18
paste input "8478051479"
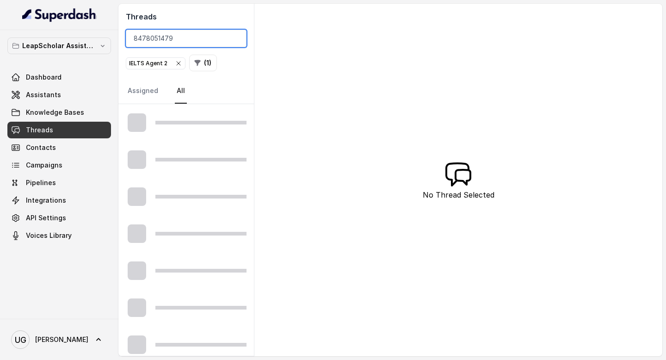
type input "8478051479"
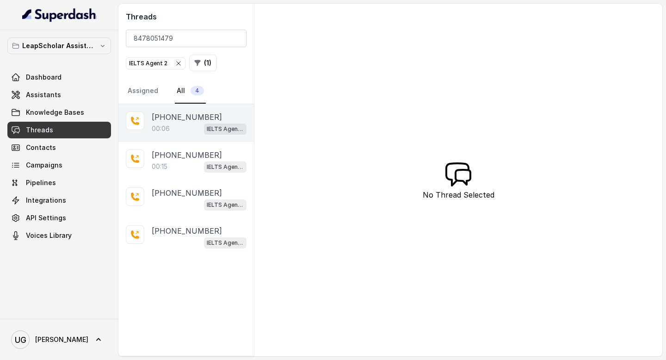
click at [177, 118] on p "[PHONE_NUMBER]" at bounding box center [187, 117] width 70 height 11
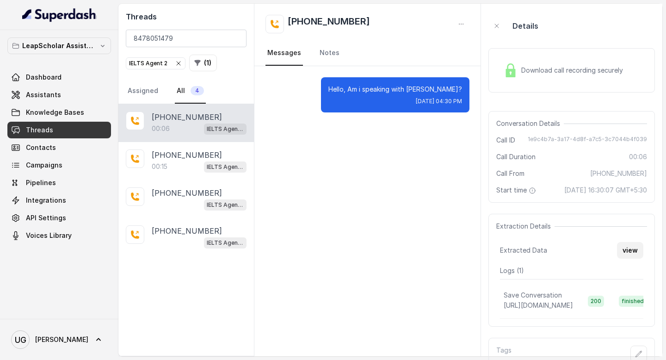
click at [630, 259] on button "view" at bounding box center [630, 250] width 26 height 17
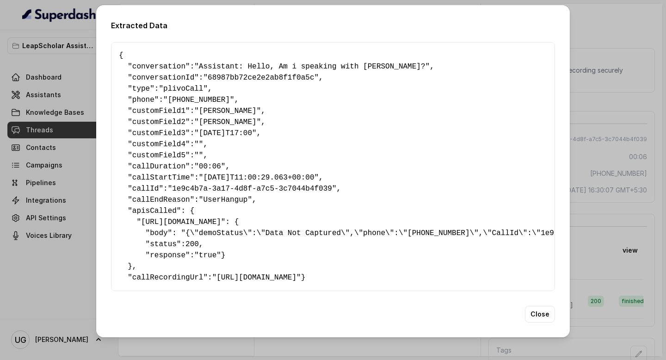
click at [555, 330] on div "Extracted Data { " conversation ": "Assistant: Hello, Am i speaking with [PERSO…" at bounding box center [333, 171] width 474 height 332
click at [540, 323] on button "Close" at bounding box center [540, 314] width 30 height 17
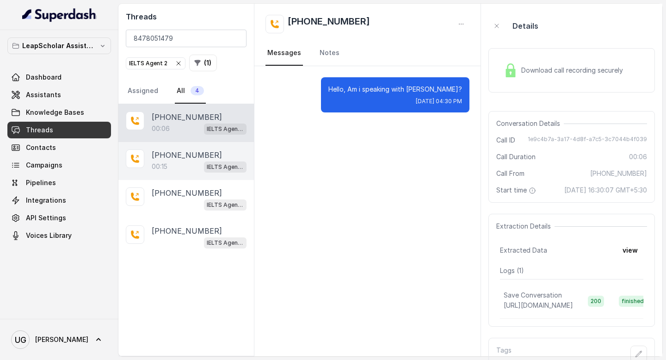
click at [189, 163] on div "00:15 IELTS Agent 2" at bounding box center [199, 167] width 95 height 12
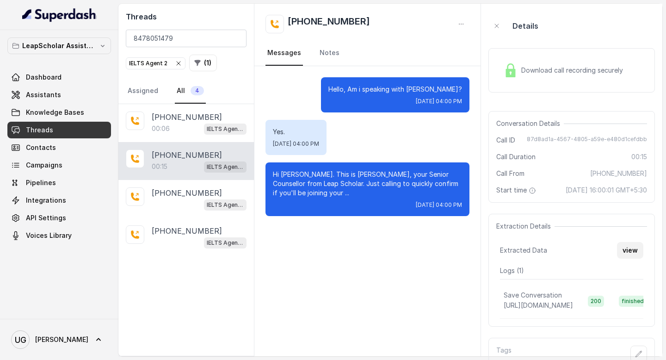
click at [627, 259] on button "view" at bounding box center [630, 250] width 26 height 17
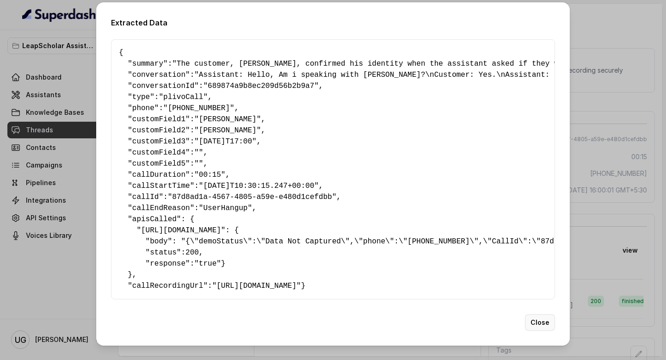
click at [544, 331] on button "Close" at bounding box center [540, 322] width 30 height 17
